Goal: Task Accomplishment & Management: Manage account settings

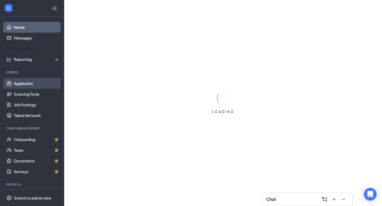
click at [21, 78] on link "Applicants" at bounding box center [37, 83] width 46 height 11
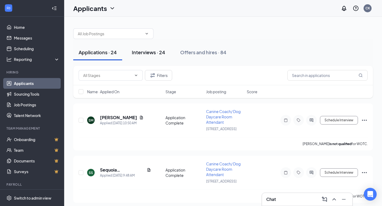
click at [163, 56] on button "Interviews · 24" at bounding box center [148, 52] width 44 height 16
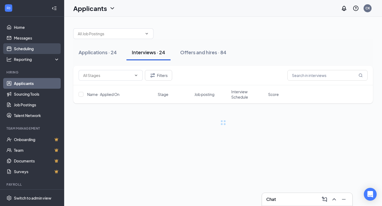
click at [34, 51] on link "Scheduling" at bounding box center [37, 48] width 46 height 11
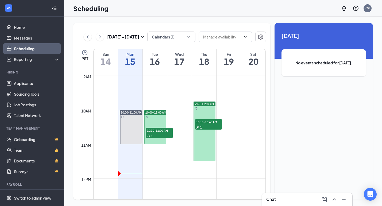
scroll to position [296, 0]
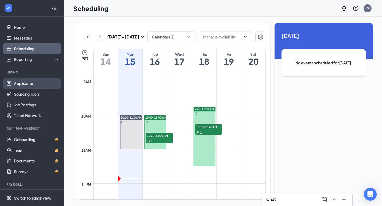
click at [25, 82] on link "Applicants" at bounding box center [37, 83] width 46 height 11
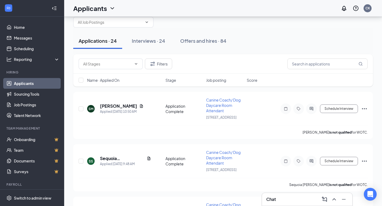
scroll to position [14, 0]
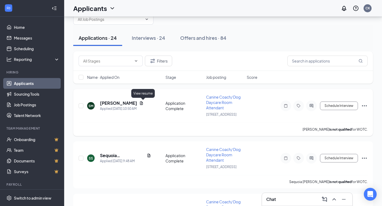
click at [143, 103] on icon "Document" at bounding box center [141, 103] width 4 height 4
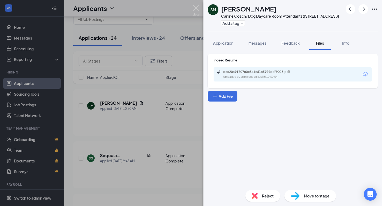
click at [365, 71] on icon "Download" at bounding box center [365, 74] width 6 height 6
click at [262, 201] on div "Reject" at bounding box center [262, 196] width 35 height 12
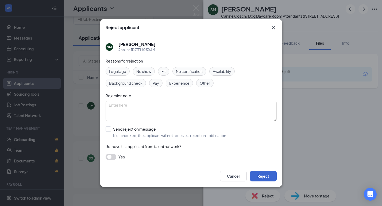
click at [264, 178] on button "Reject" at bounding box center [263, 176] width 27 height 11
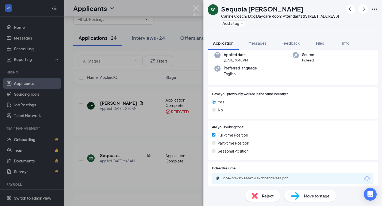
scroll to position [44, 0]
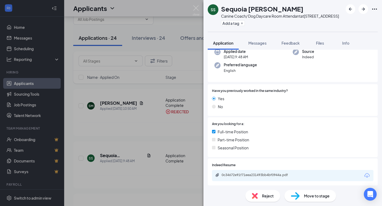
click at [368, 175] on icon "Download" at bounding box center [366, 175] width 5 height 5
click at [131, 135] on div "SS Sequoia Sherk Canine Coach/ Dog Daycare Room Attendant at 12401 Folsom Blvd …" at bounding box center [191, 103] width 382 height 206
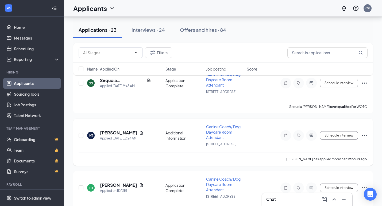
scroll to position [49, 0]
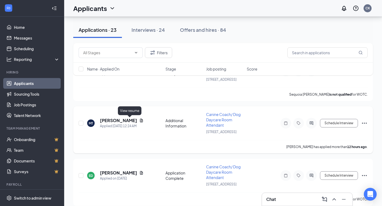
click at [140, 121] on icon "Document" at bounding box center [141, 120] width 3 height 3
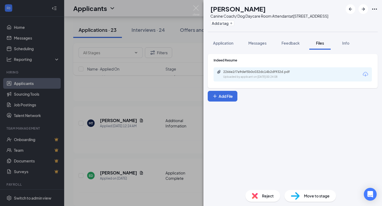
click at [366, 76] on icon "Download" at bounding box center [365, 74] width 6 height 6
